Goal: Information Seeking & Learning: Learn about a topic

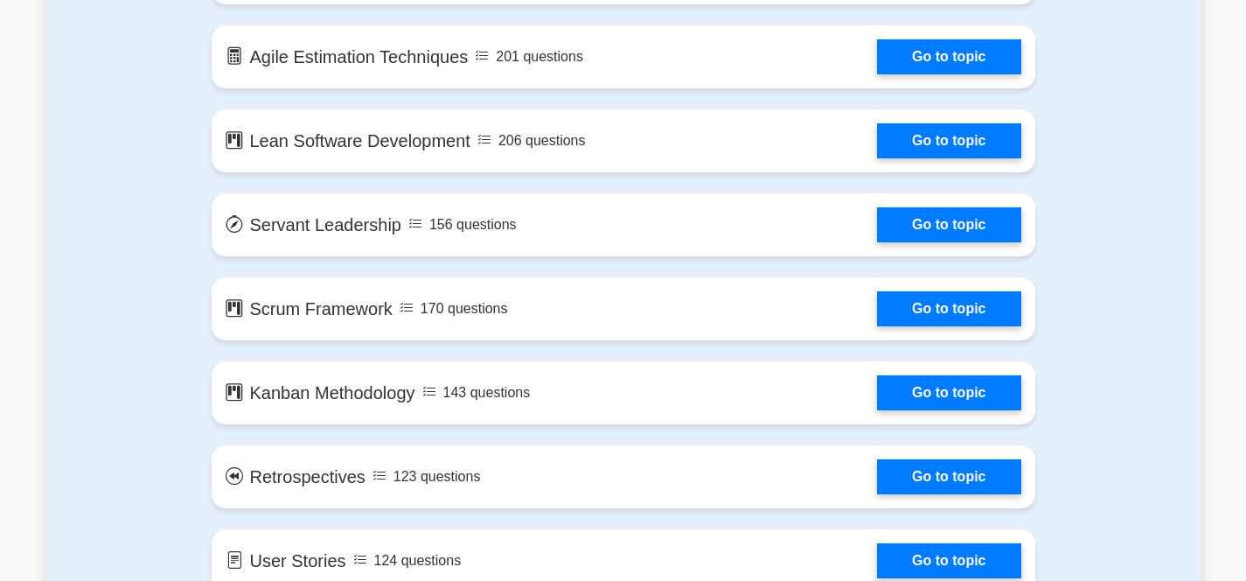
scroll to position [2105, 0]
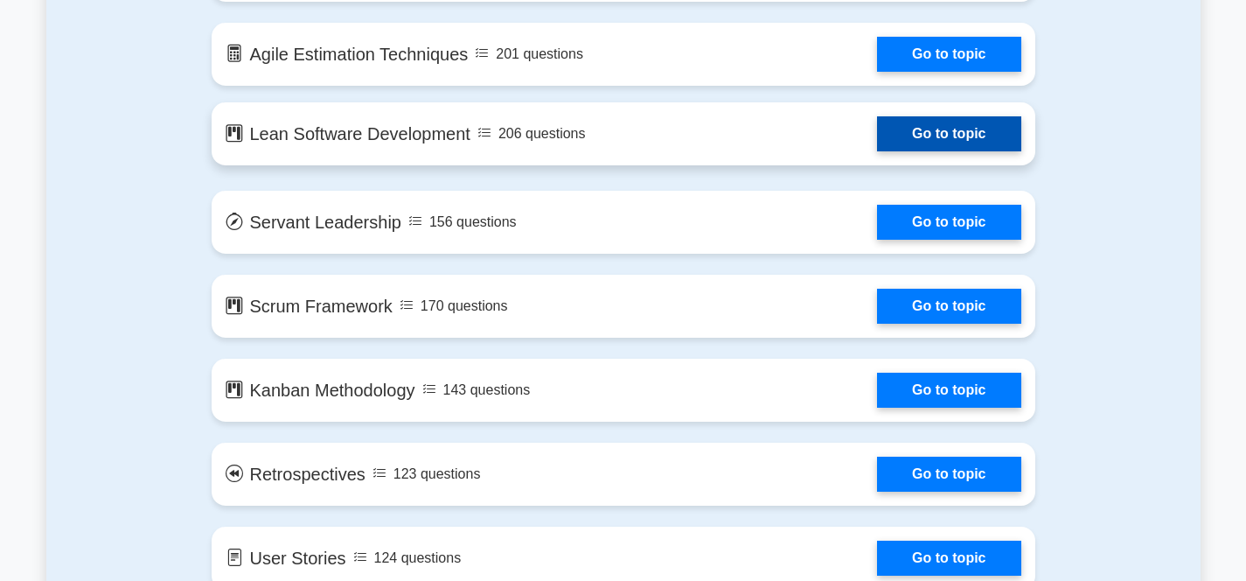
click at [877, 137] on link "Go to topic" at bounding box center [948, 133] width 143 height 35
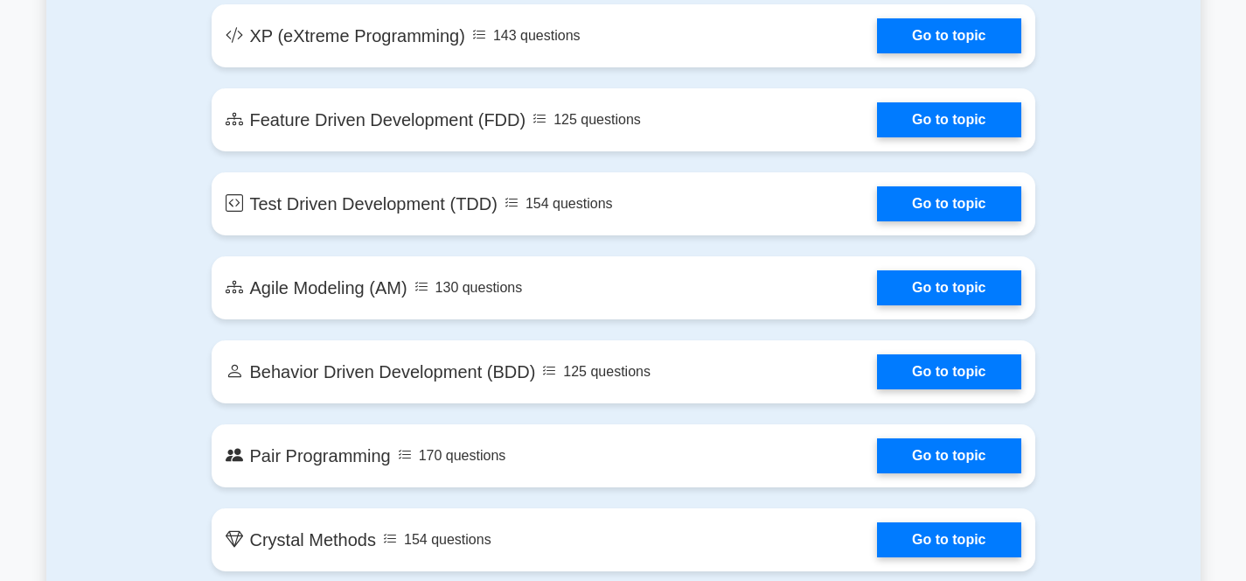
scroll to position [2742, 0]
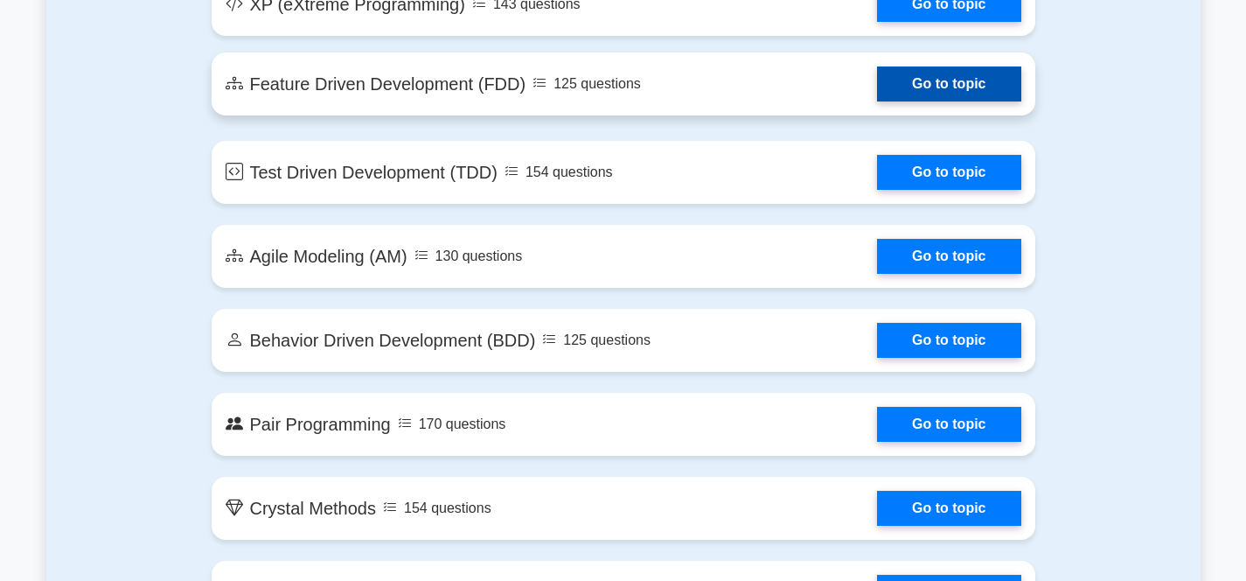
click at [877, 90] on link "Go to topic" at bounding box center [948, 83] width 143 height 35
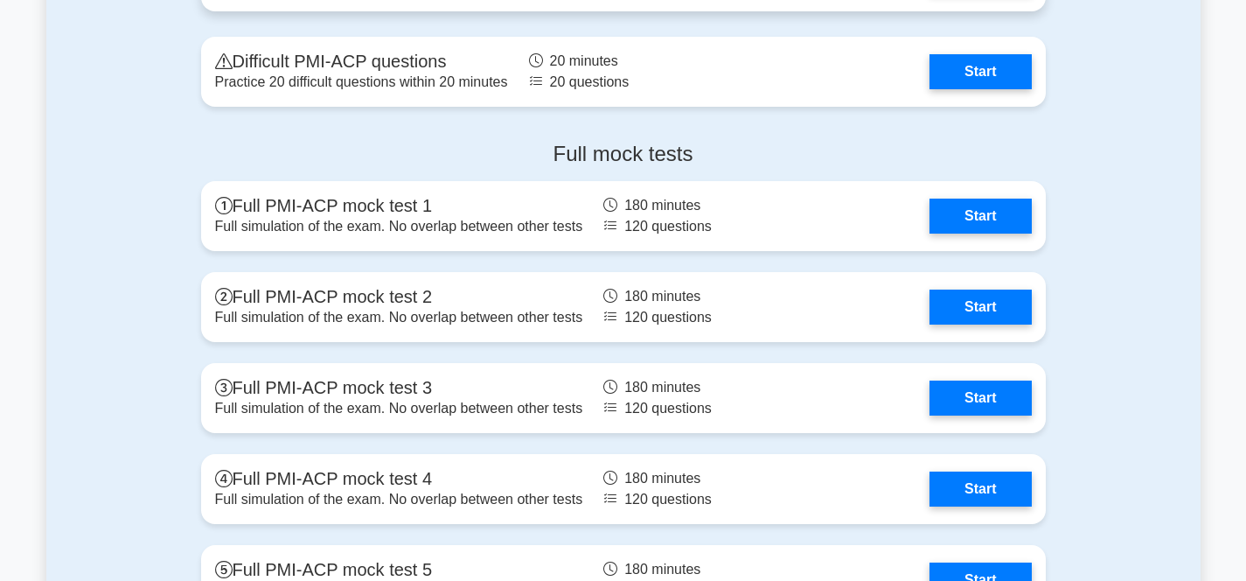
scroll to position [4217, 0]
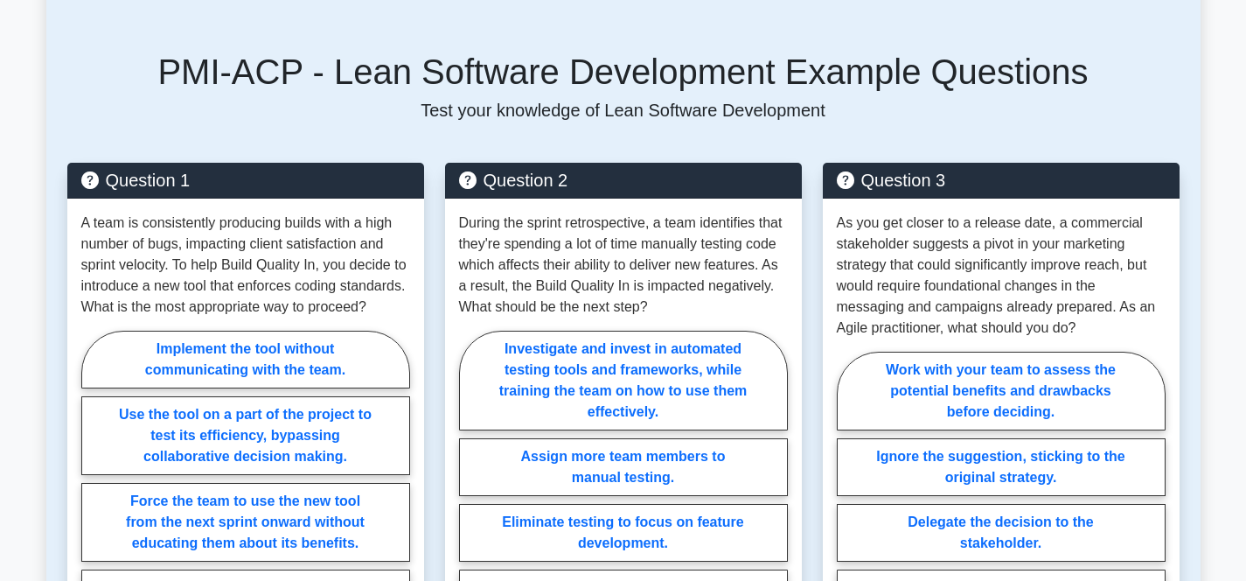
scroll to position [909, 0]
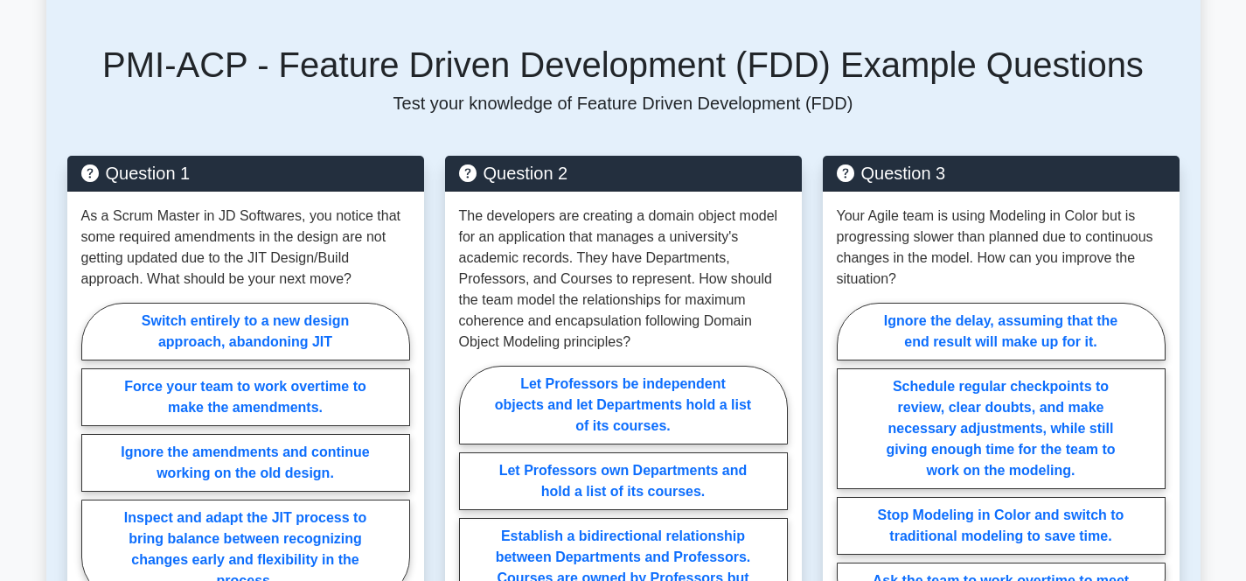
scroll to position [1169, 0]
